Goal: Information Seeking & Learning: Check status

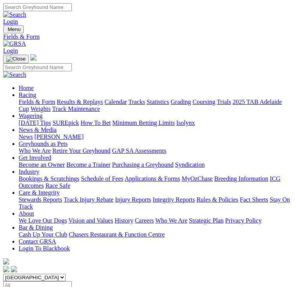
click at [6, 31] on img "Toggle navigation" at bounding box center [6, 31] width 0 height 0
click at [81, 105] on link "Results & Replays" at bounding box center [80, 101] width 46 height 7
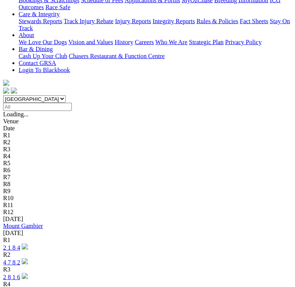
scroll to position [179, 0]
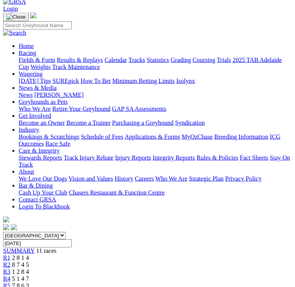
scroll to position [42, 0]
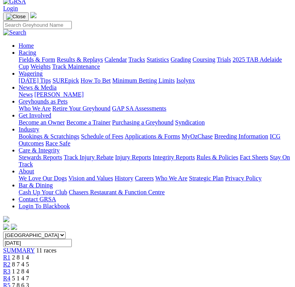
click at [10, 261] on link "R2" at bounding box center [6, 264] width 7 height 7
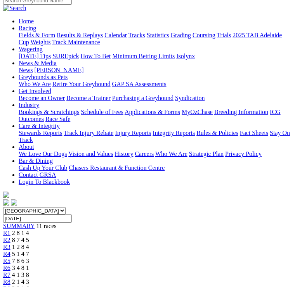
scroll to position [66, 0]
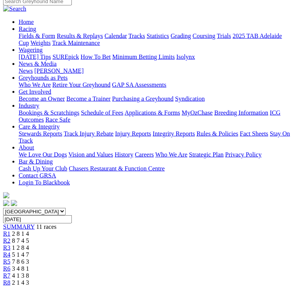
click at [10, 244] on link "R3" at bounding box center [6, 247] width 7 height 7
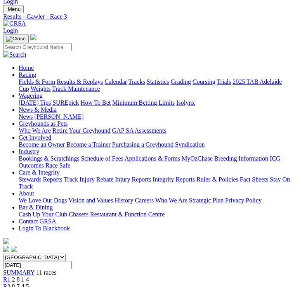
scroll to position [21, 0]
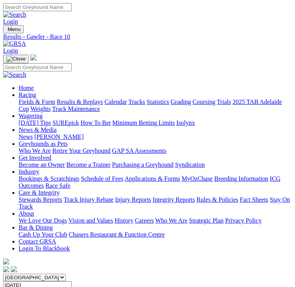
scroll to position [0, 36]
